Goal: Task Accomplishment & Management: Use online tool/utility

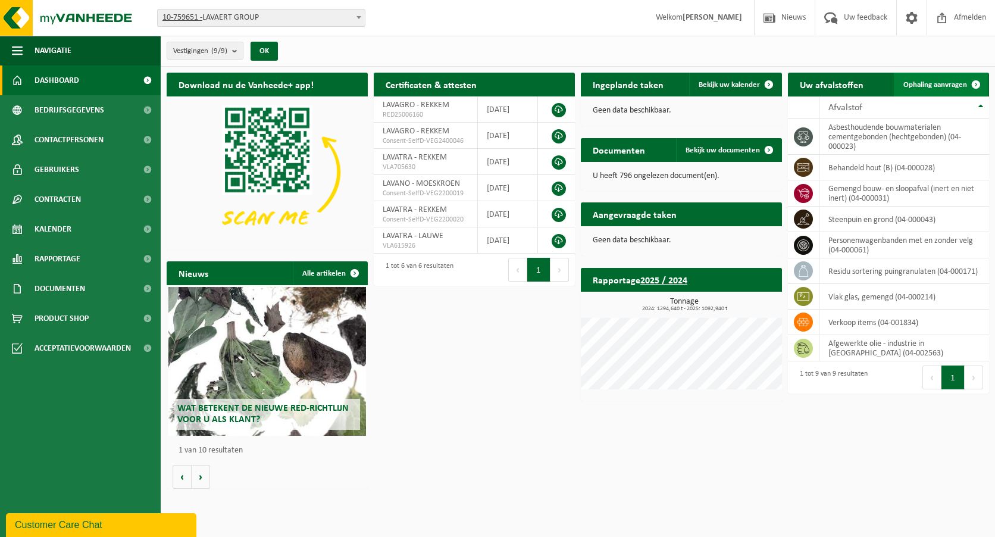
click at [937, 84] on span "Ophaling aanvragen" at bounding box center [935, 85] width 64 height 8
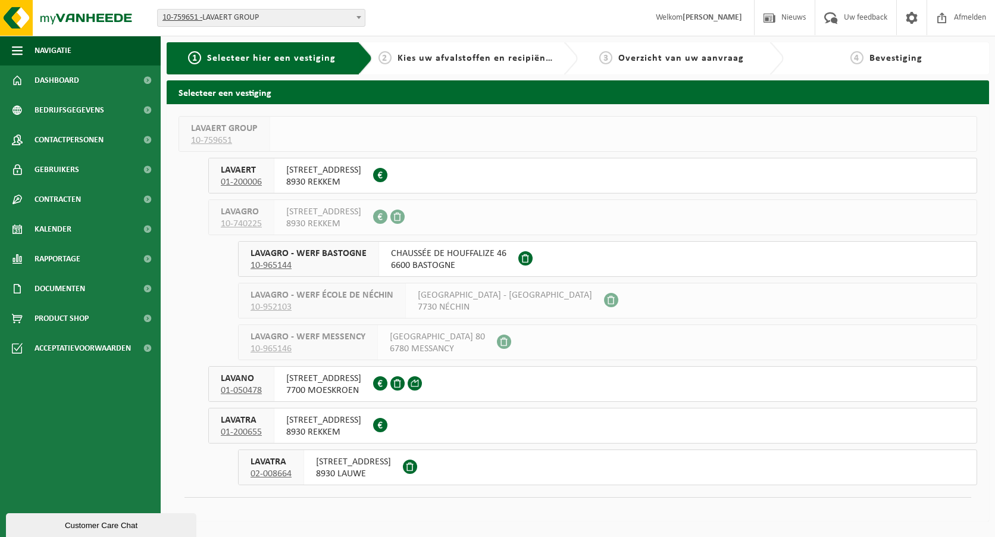
click at [354, 468] on span "8930 LAUWE" at bounding box center [353, 474] width 75 height 12
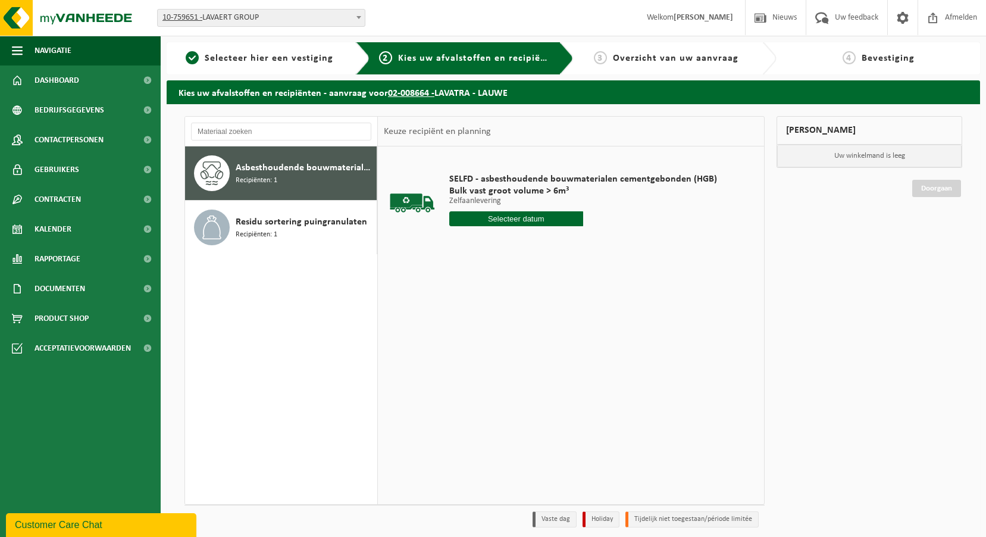
click at [516, 222] on input "text" at bounding box center [516, 218] width 134 height 15
click at [480, 323] on div "16" at bounding box center [481, 324] width 21 height 19
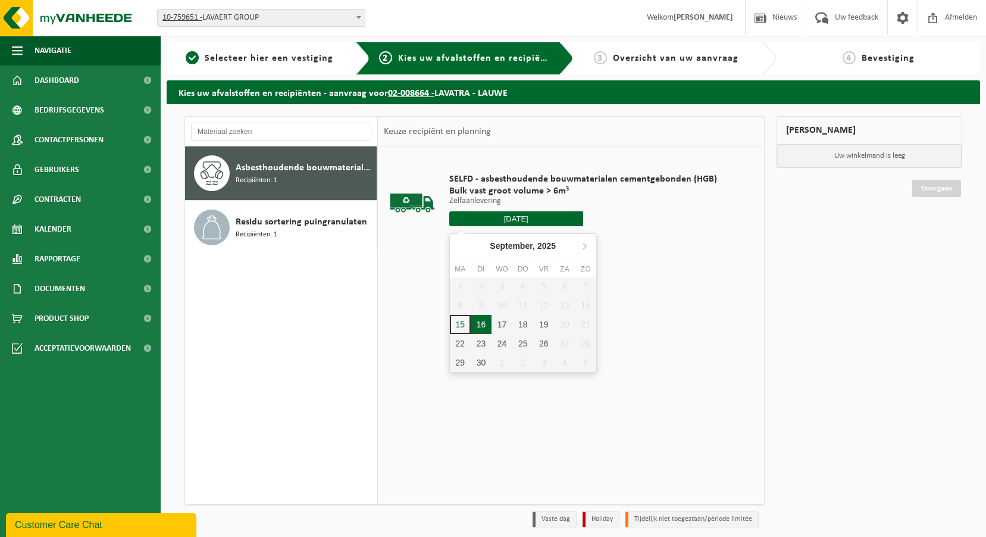
type input "Van 2025-09-16"
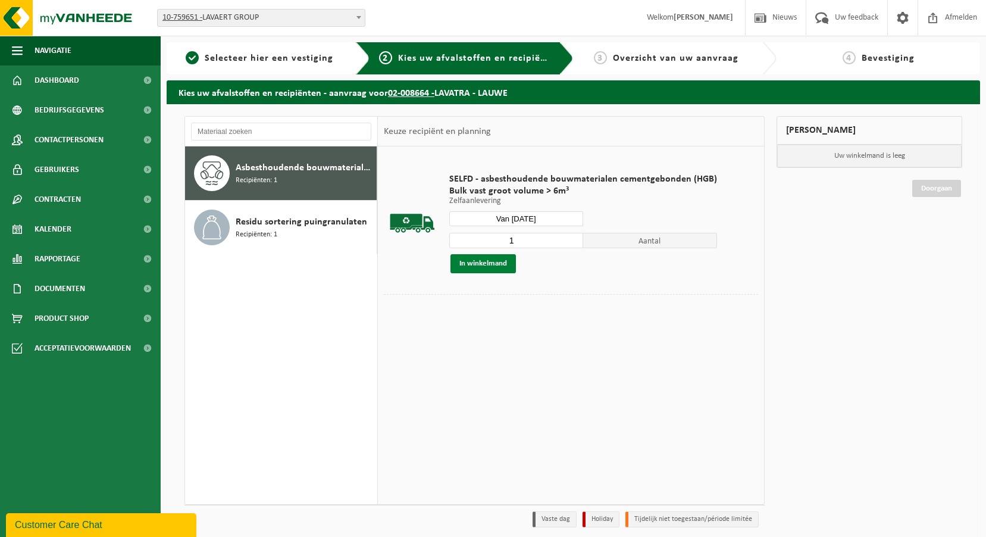
click at [487, 267] on button "In winkelmand" at bounding box center [482, 263] width 65 height 19
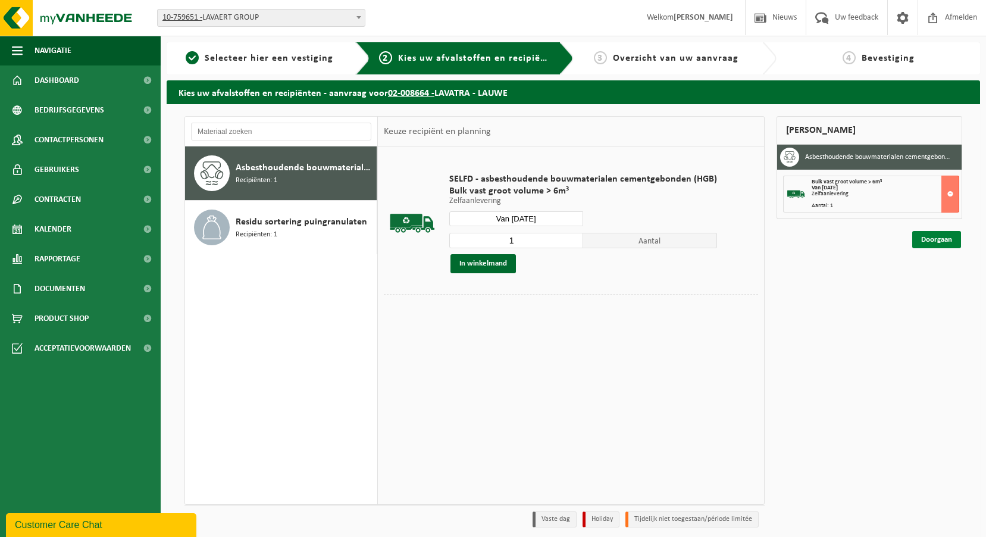
click at [950, 247] on link "Doorgaan" at bounding box center [936, 239] width 49 height 17
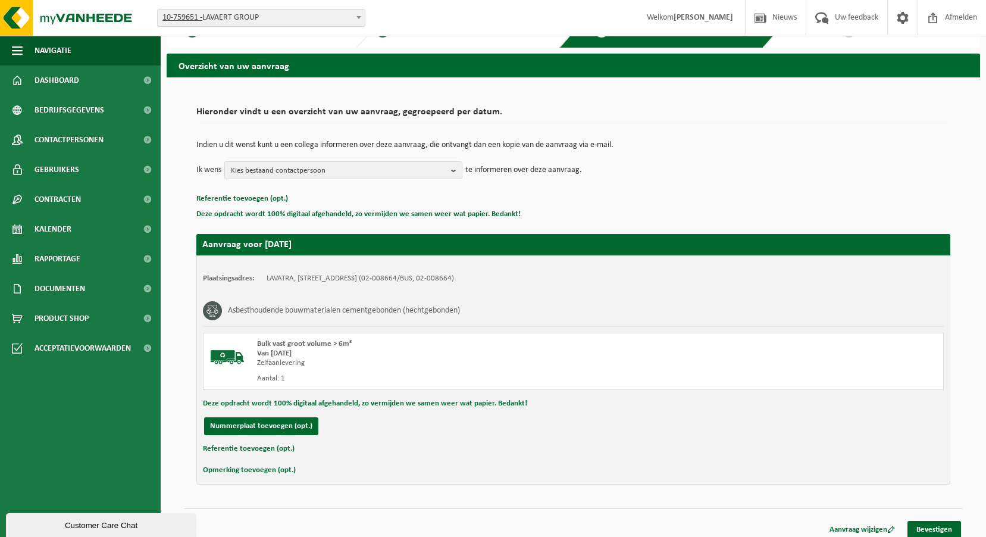
scroll to position [35, 0]
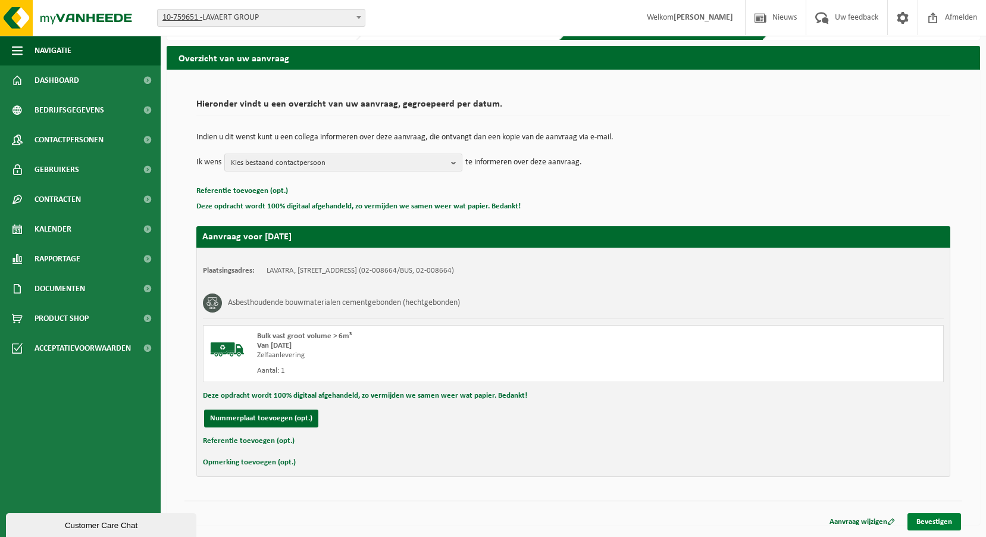
click at [953, 523] on link "Bevestigen" at bounding box center [934, 521] width 54 height 17
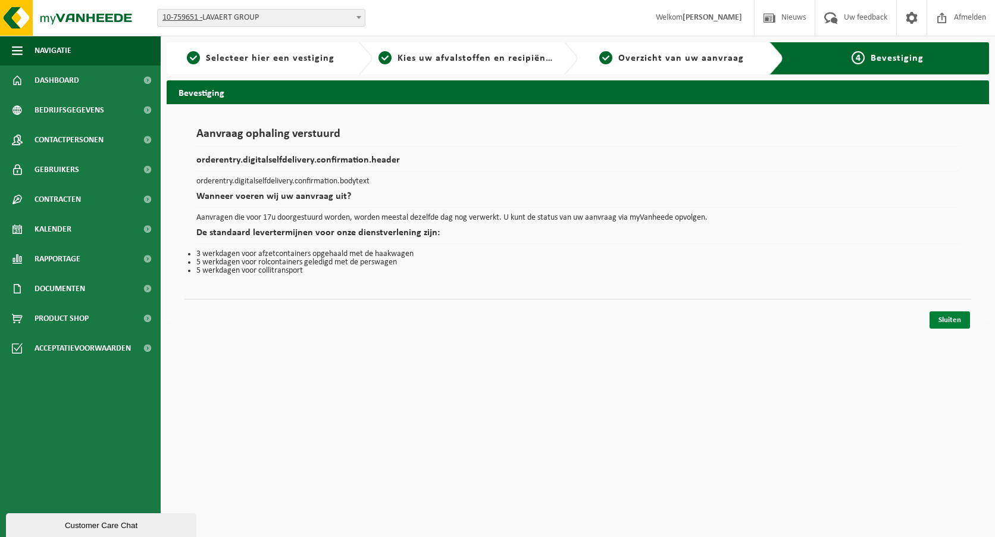
click at [941, 321] on link "Sluiten" at bounding box center [949, 319] width 40 height 17
